Goal: Information Seeking & Learning: Learn about a topic

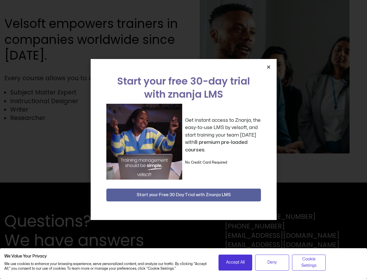
click at [183, 140] on div "Get instant access to Znanja, the easy-to-use LMS by velsoft, and start trainin…" at bounding box center [183, 142] width 155 height 76
click at [269, 67] on icon "Close" at bounding box center [269, 67] width 4 height 4
click at [236, 263] on span "Accept All" at bounding box center [235, 262] width 19 height 6
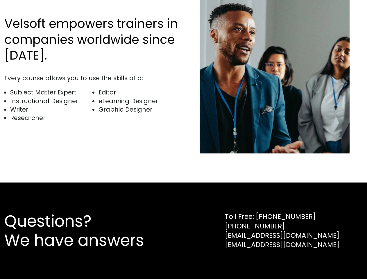
click at [272, 263] on div "Questions? We have answers Toll Free: [PHONE_NUMBER] [PHONE_NUMBER] [EMAIL_ADDR…" at bounding box center [183, 231] width 367 height 97
click at [309, 263] on div "Questions? We have answers Toll Free: [PHONE_NUMBER] [PHONE_NUMBER] [EMAIL_ADDR…" at bounding box center [183, 231] width 367 height 97
